Goal: Information Seeking & Learning: Learn about a topic

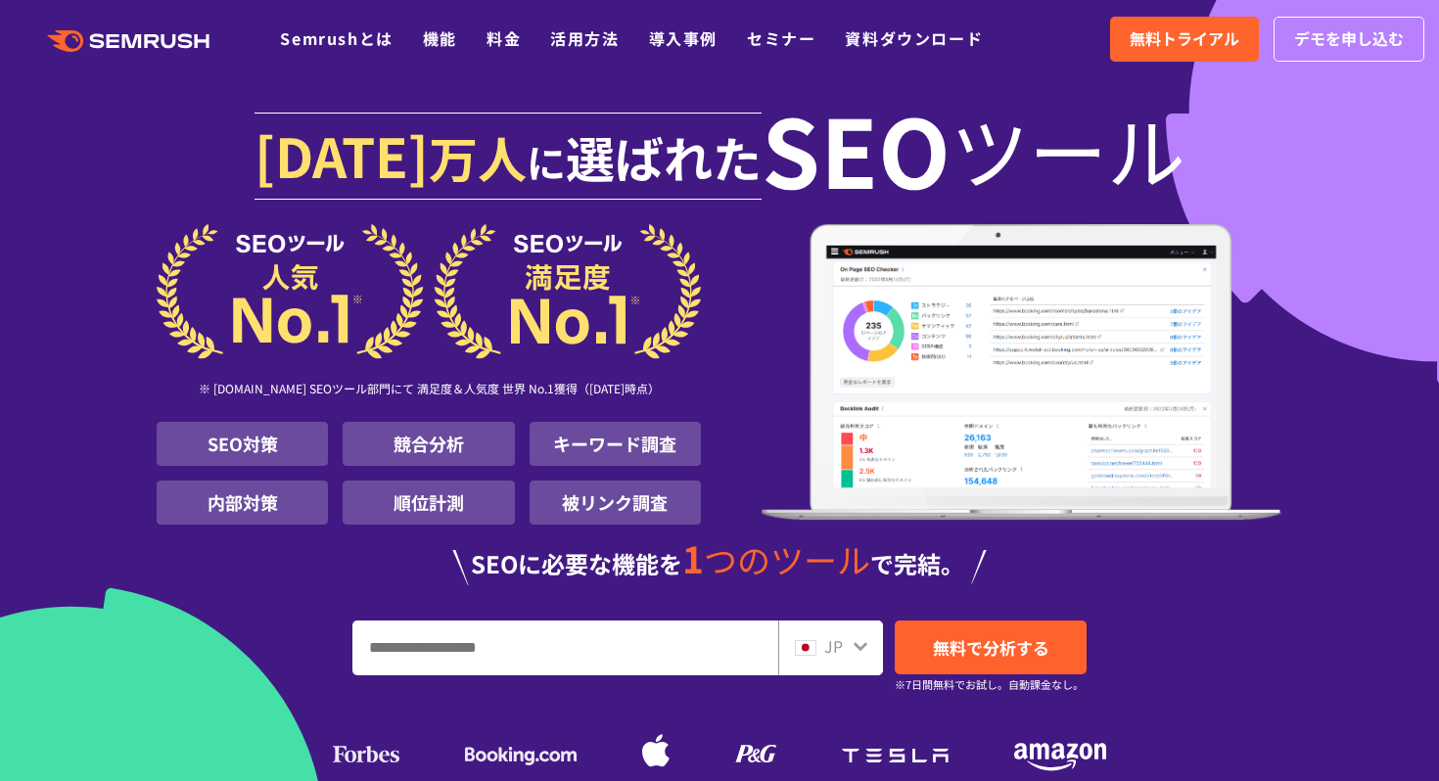
click at [518, 646] on input "URL、キーワードを入力してください" at bounding box center [565, 648] width 424 height 53
click at [417, 649] on input "URL、キーワードを入力してください" at bounding box center [565, 648] width 424 height 53
paste input "**********"
type input "**********"
